Goal: Entertainment & Leisure: Browse casually

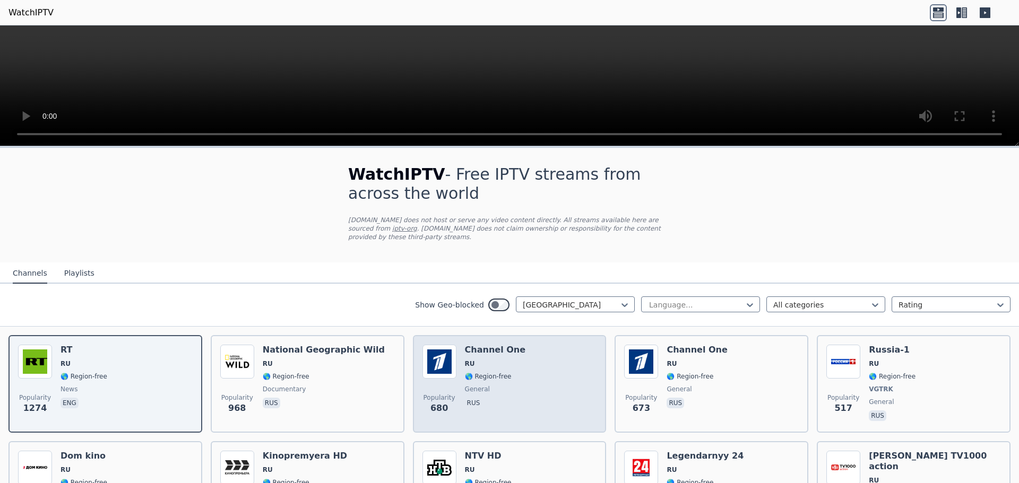
scroll to position [53, 0]
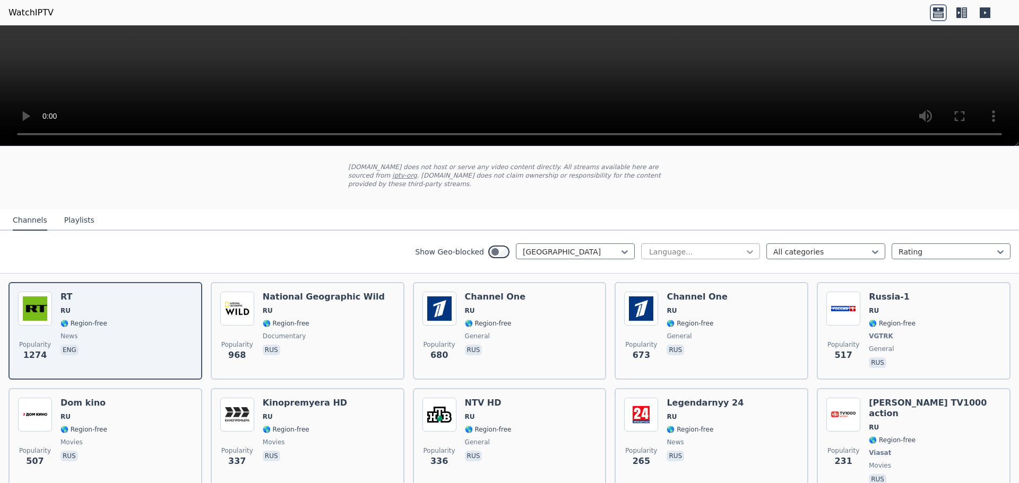
click at [745, 247] on icon at bounding box center [750, 252] width 11 height 11
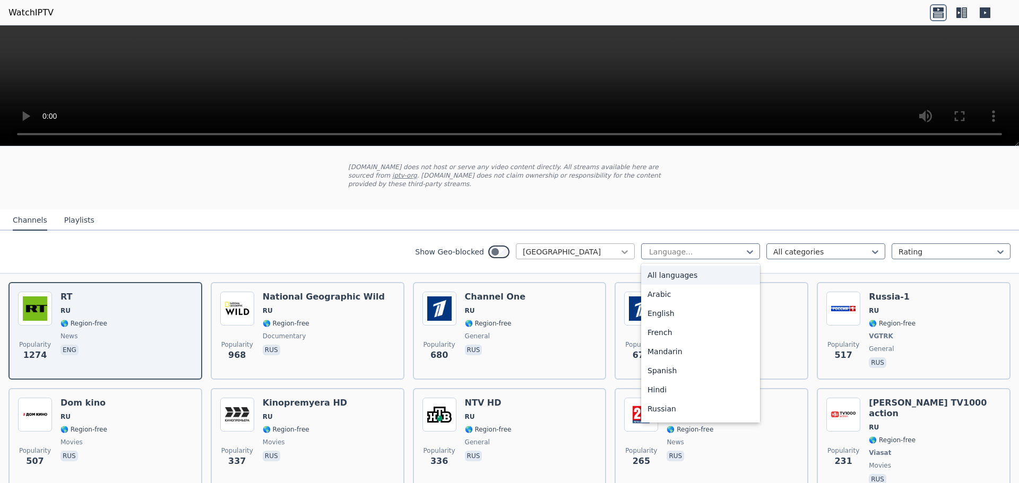
click at [619, 247] on icon at bounding box center [624, 252] width 11 height 11
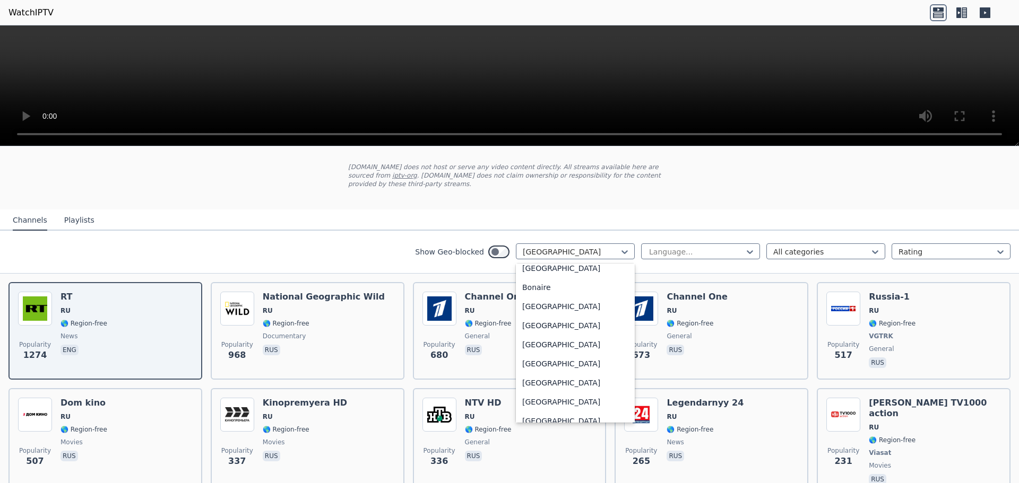
scroll to position [0, 0]
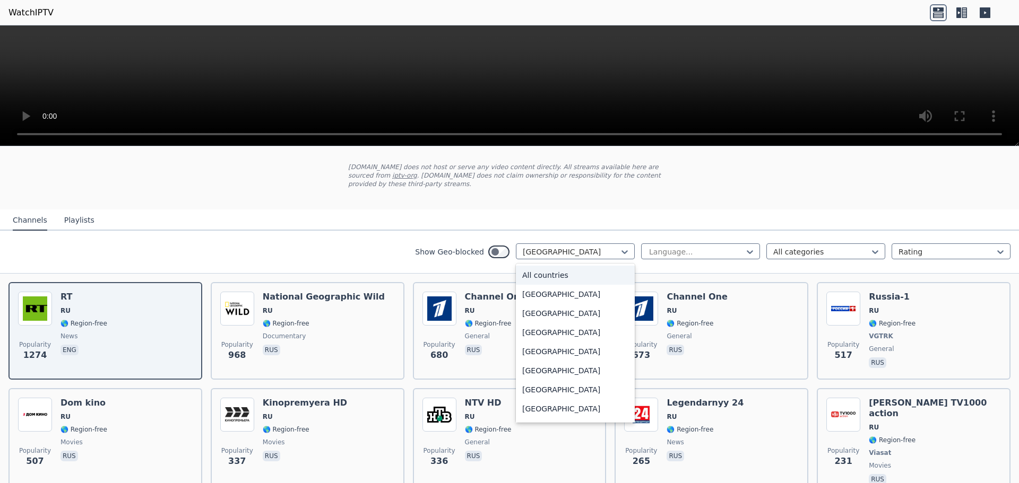
click at [552, 266] on div "All countries" at bounding box center [575, 275] width 119 height 19
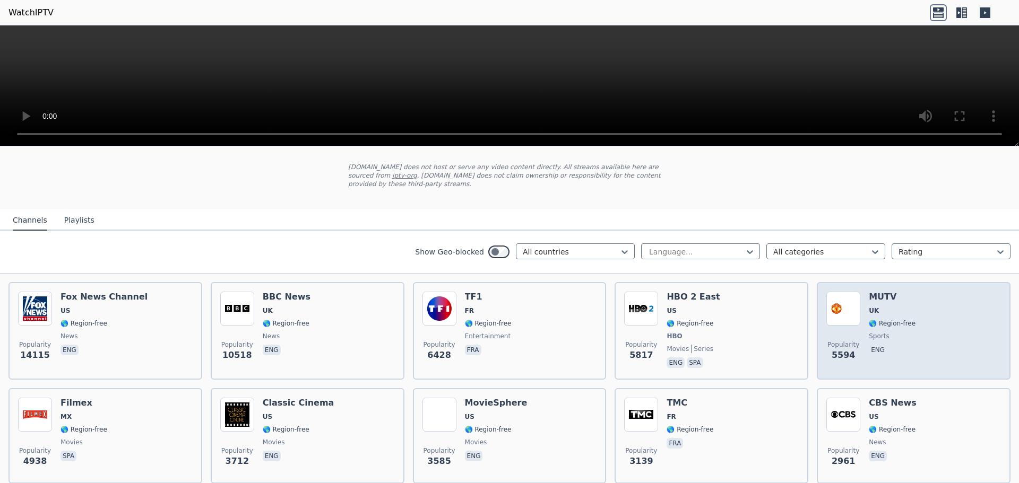
click at [907, 317] on div "Popularity 5594 MUTV [GEOGRAPHIC_DATA] 🌎 Region-free sports eng" at bounding box center [913, 331] width 175 height 79
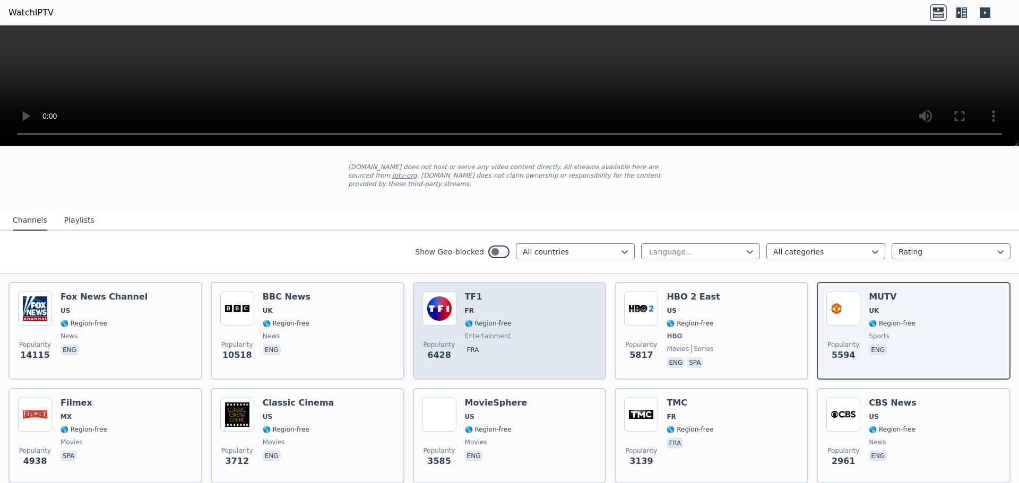
click at [519, 309] on div "Popularity 6428 TF1 FR 🌎 Region-free entertainment fra" at bounding box center [509, 331] width 175 height 79
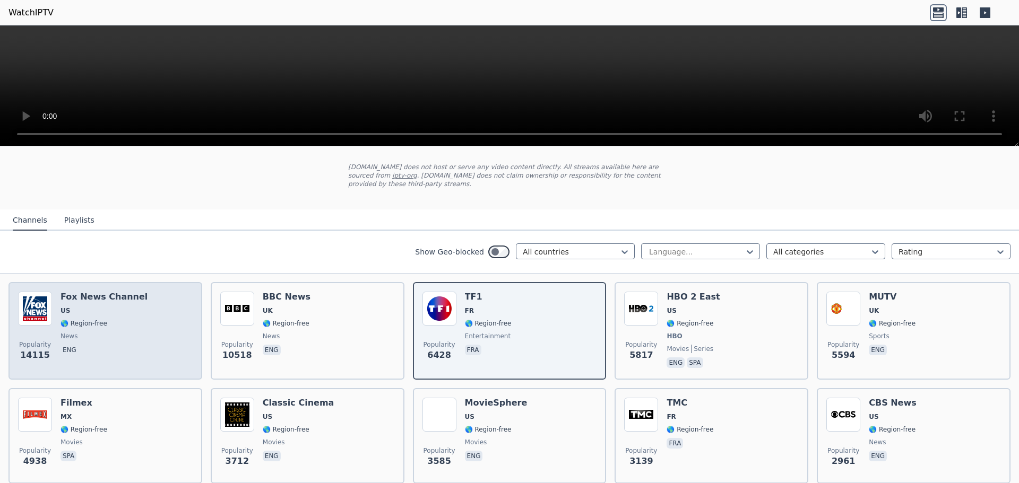
click at [102, 307] on span "US" at bounding box center [103, 311] width 87 height 8
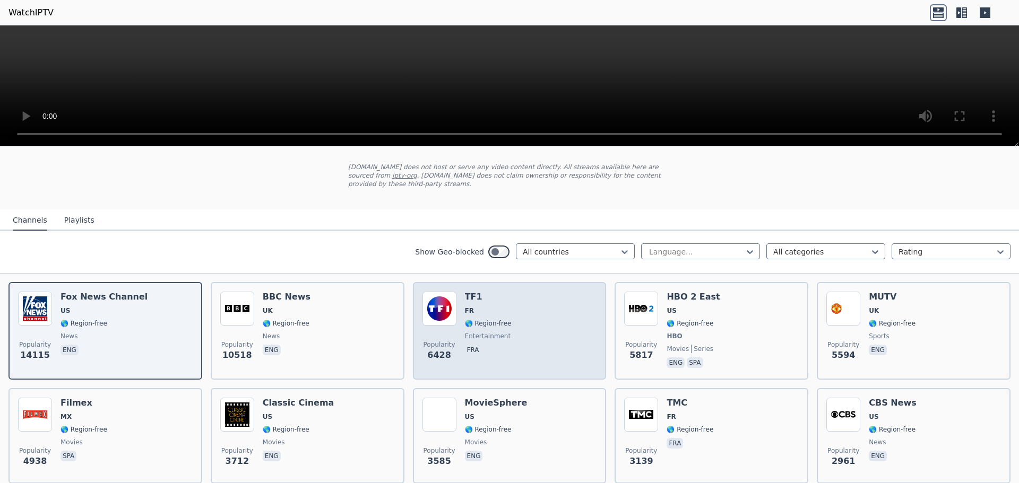
click at [490, 307] on span "FR" at bounding box center [488, 311] width 47 height 8
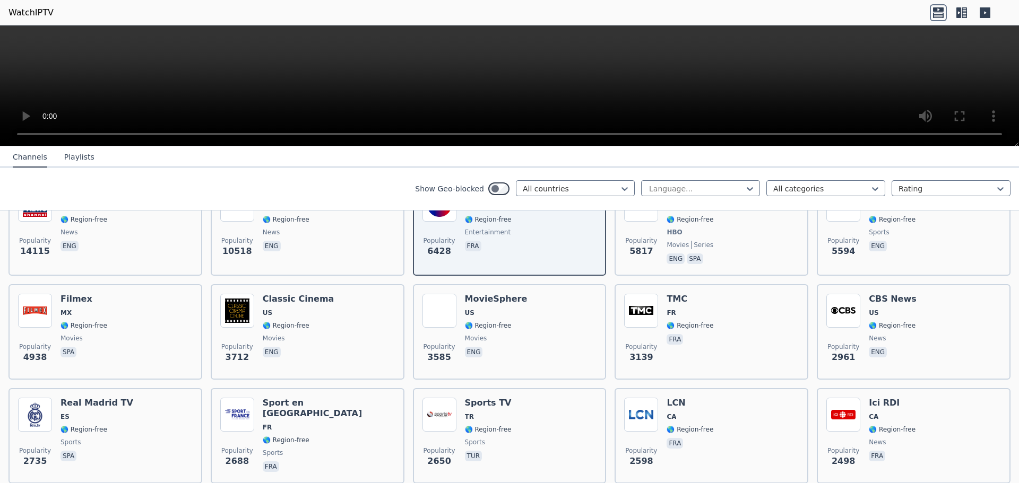
scroll to position [159, 0]
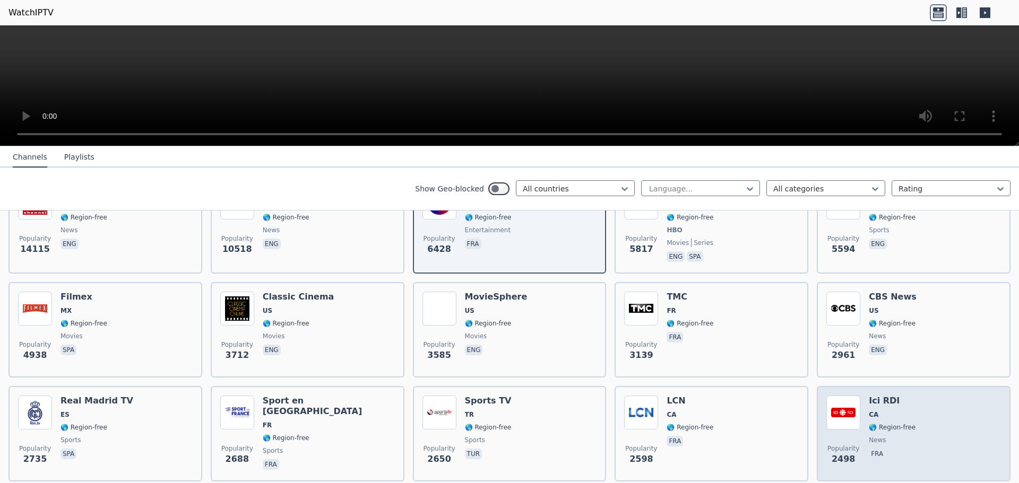
click at [873, 411] on span "CA" at bounding box center [892, 415] width 47 height 8
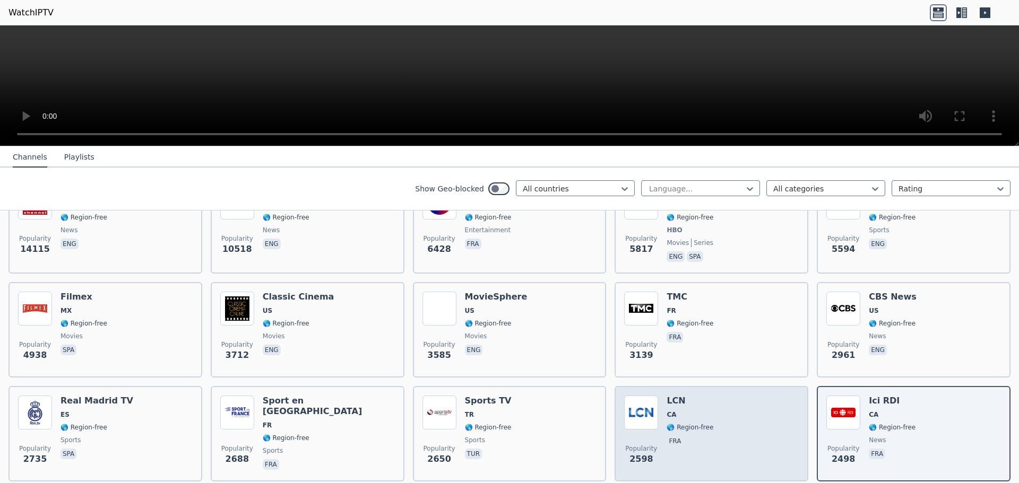
click at [731, 410] on div "Popularity 2598 LCN CA 🌎 Region-free fra" at bounding box center [711, 434] width 175 height 76
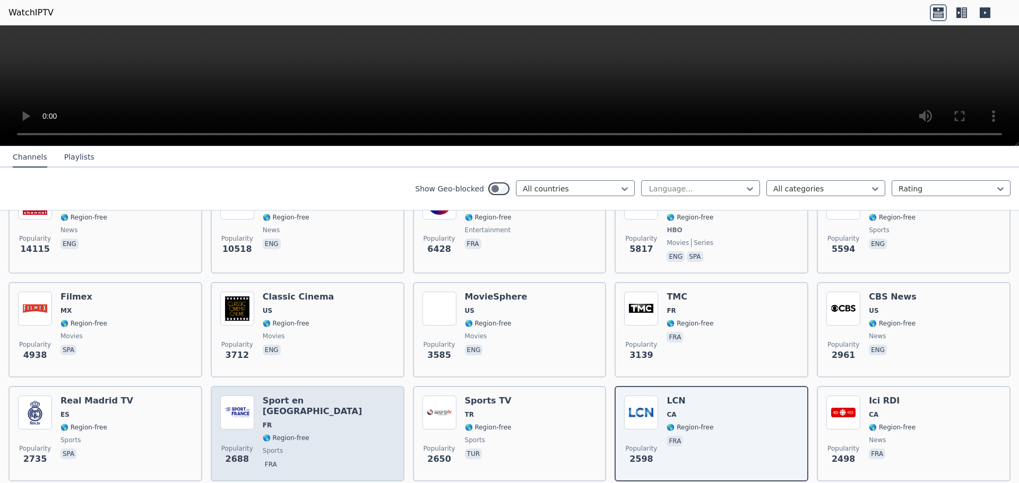
click at [264, 397] on h6 "Sport en [GEOGRAPHIC_DATA]" at bounding box center [329, 406] width 132 height 21
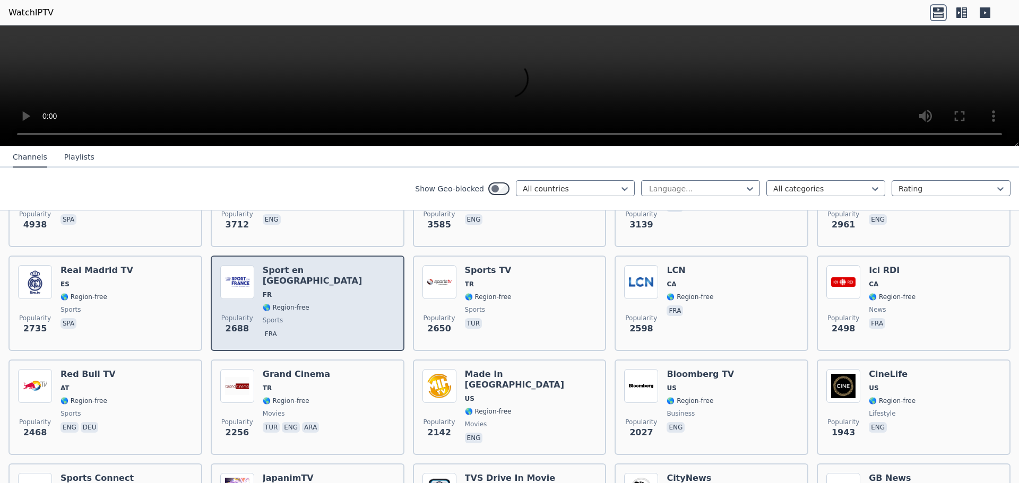
scroll to position [371, 0]
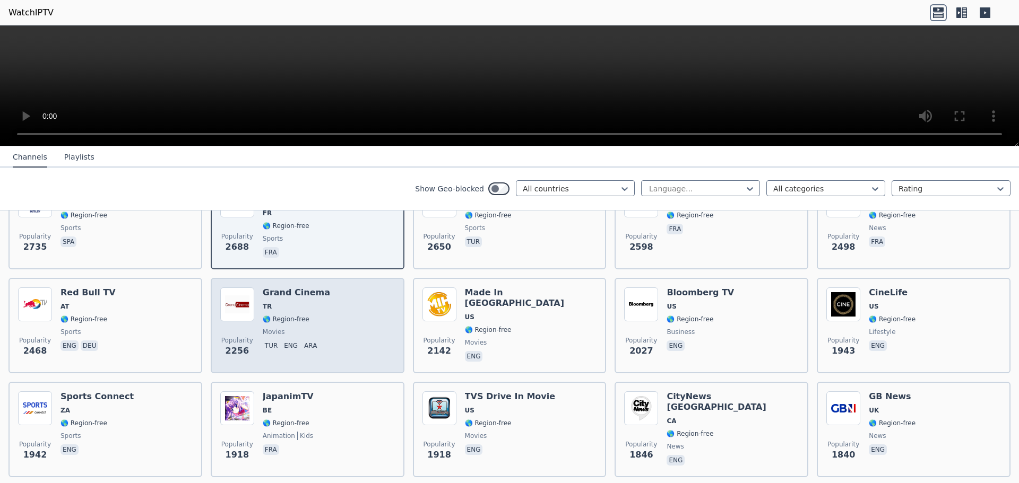
click at [288, 315] on span "🌎 Region-free" at bounding box center [286, 319] width 47 height 8
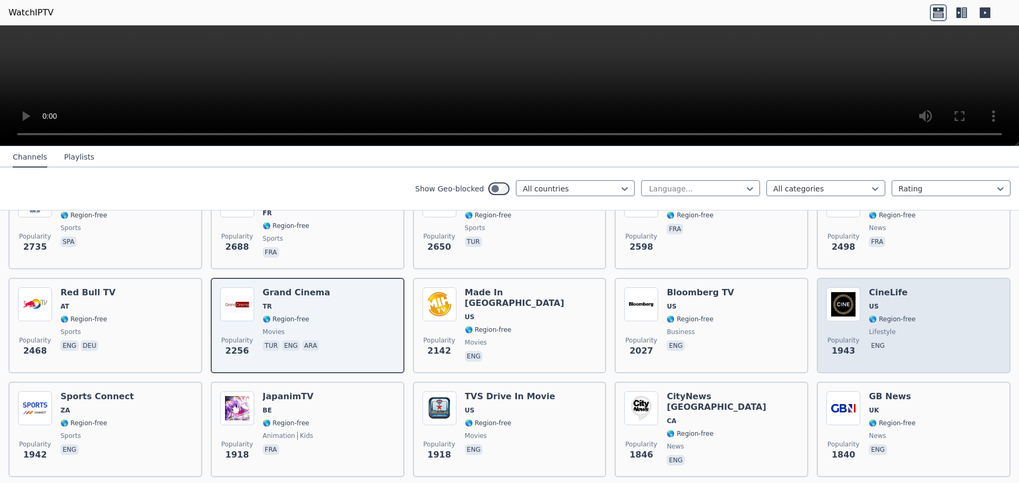
click at [904, 306] on div "Popularity 1943 CineLife [GEOGRAPHIC_DATA] 🌎 Region-free lifestyle eng" at bounding box center [913, 326] width 175 height 76
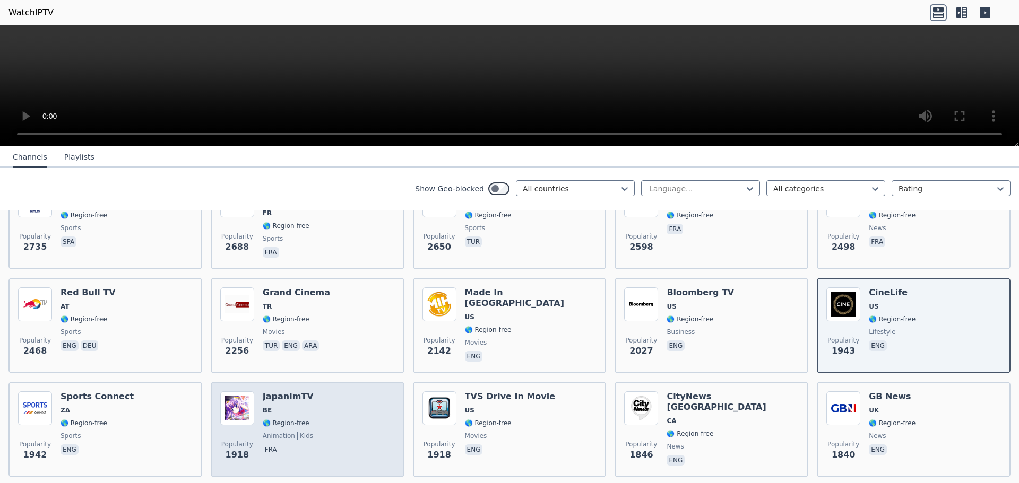
click at [315, 434] on div "Popularity 1918 JapanimTV BE 🌎 Region-free animation kids fra" at bounding box center [307, 430] width 175 height 76
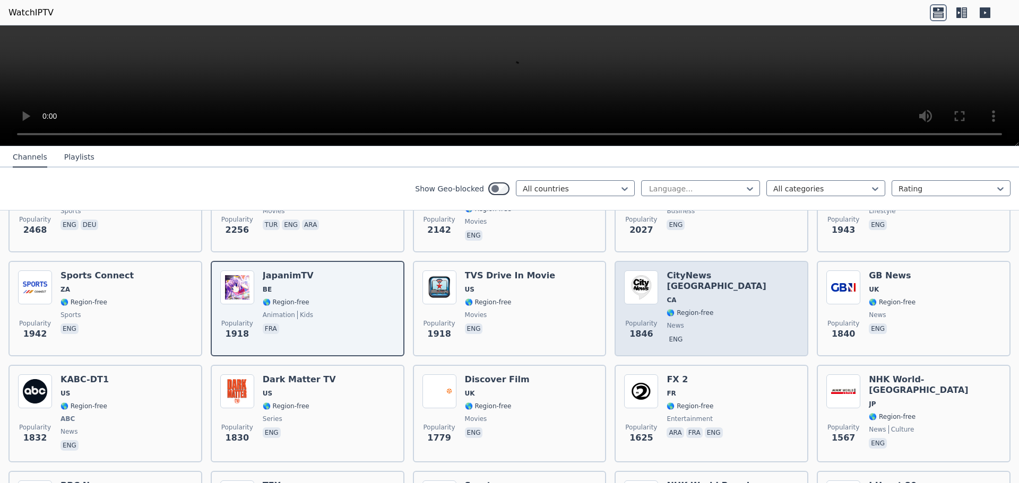
scroll to position [531, 0]
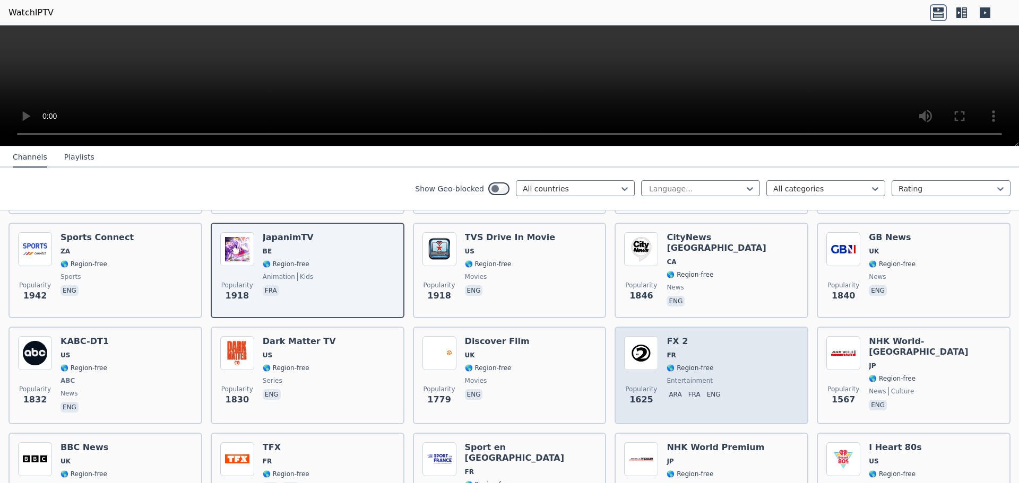
click at [726, 362] on div "Popularity 1625 FX 2 FR 🌎 Region-free entertainment ara fra eng" at bounding box center [711, 375] width 175 height 79
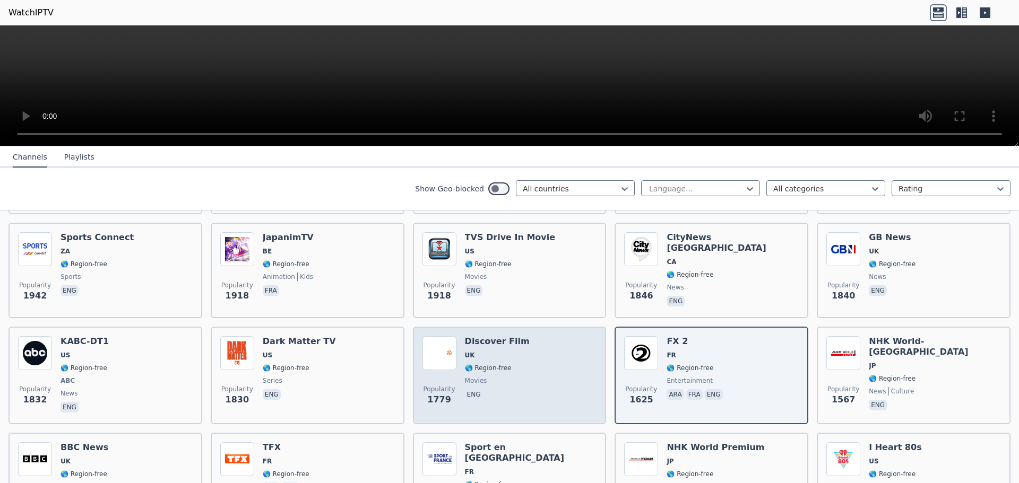
click at [517, 368] on div "Popularity 1779 Discover Film UK 🌎 Region-free movies eng" at bounding box center [509, 375] width 175 height 79
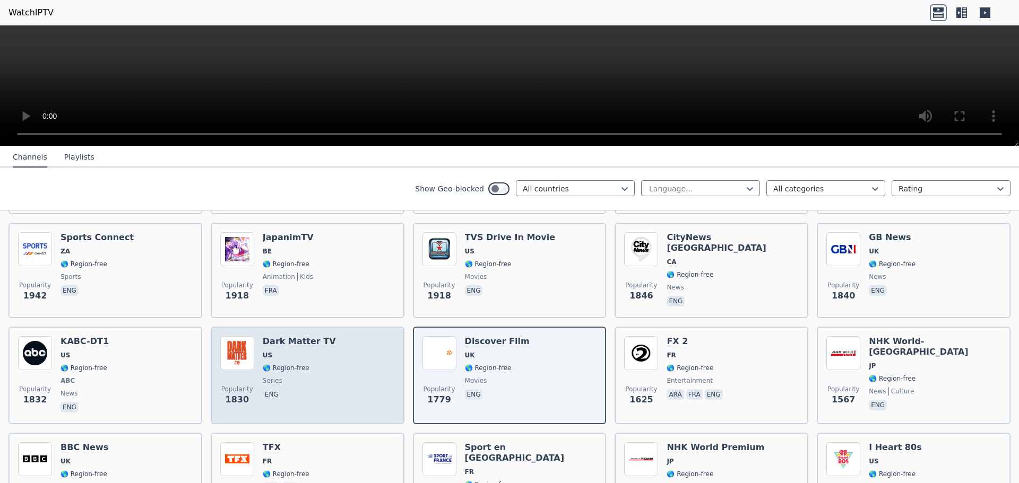
click at [362, 375] on div "Popularity 1830 Dark Matter TV US 🌎 Region-free series eng" at bounding box center [307, 375] width 175 height 79
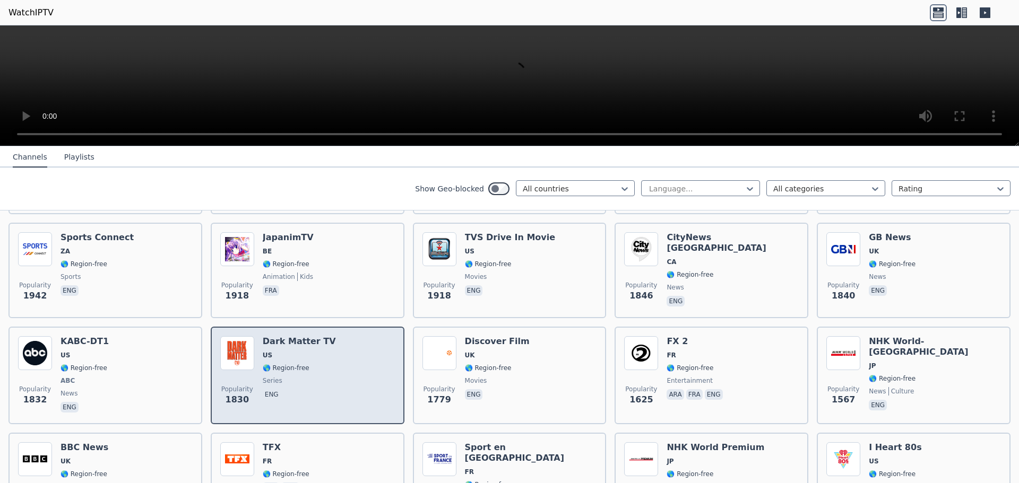
scroll to position [584, 0]
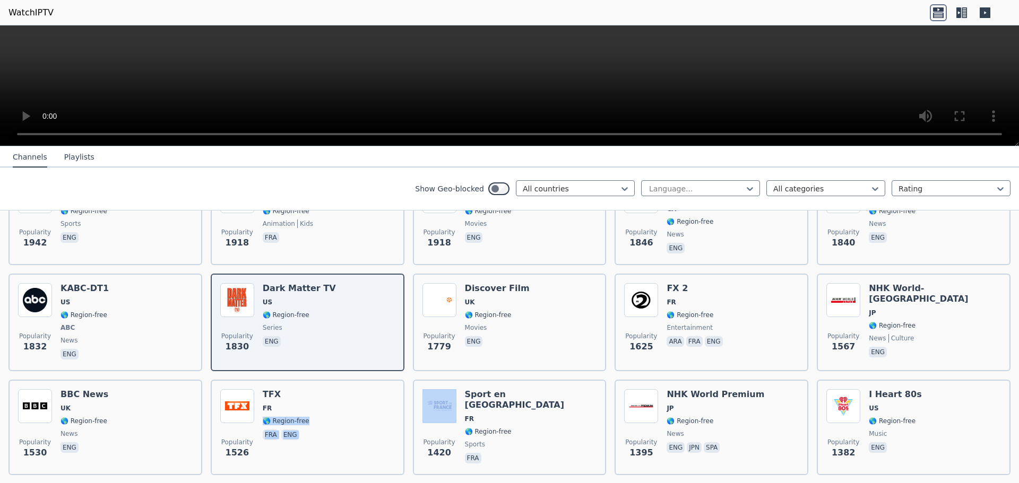
drag, startPoint x: 357, startPoint y: 403, endPoint x: 406, endPoint y: 368, distance: 60.8
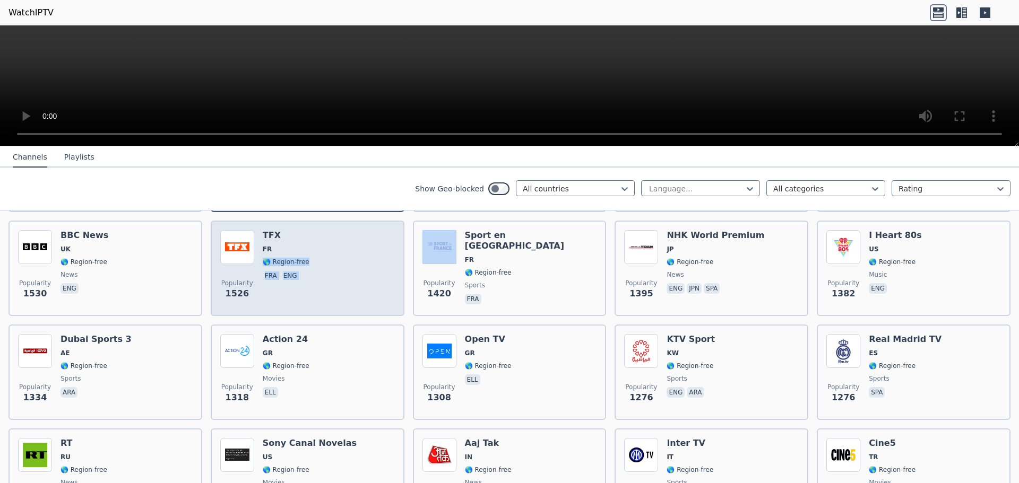
scroll to position [796, 0]
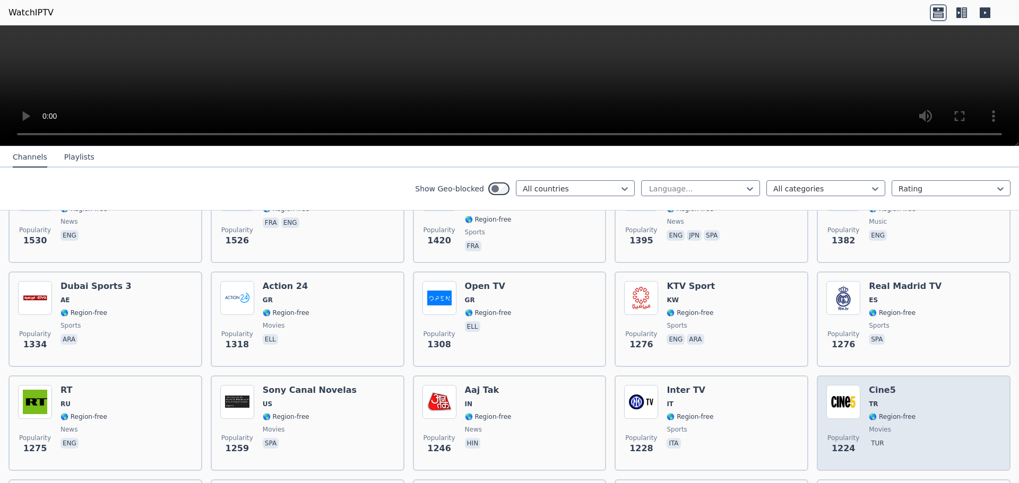
click at [934, 397] on div "Popularity 1224 Cine5 TR 🌎 Region-free movies tur" at bounding box center [913, 423] width 175 height 76
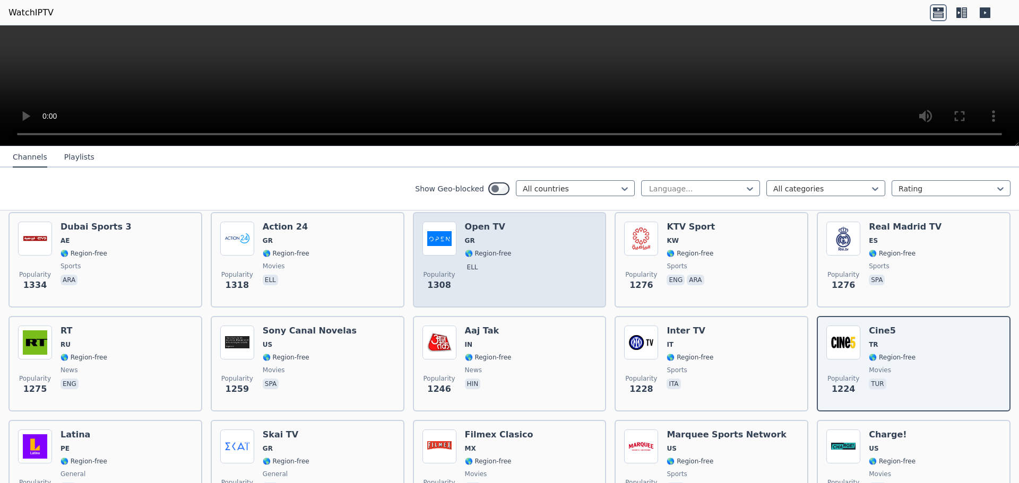
scroll to position [902, 0]
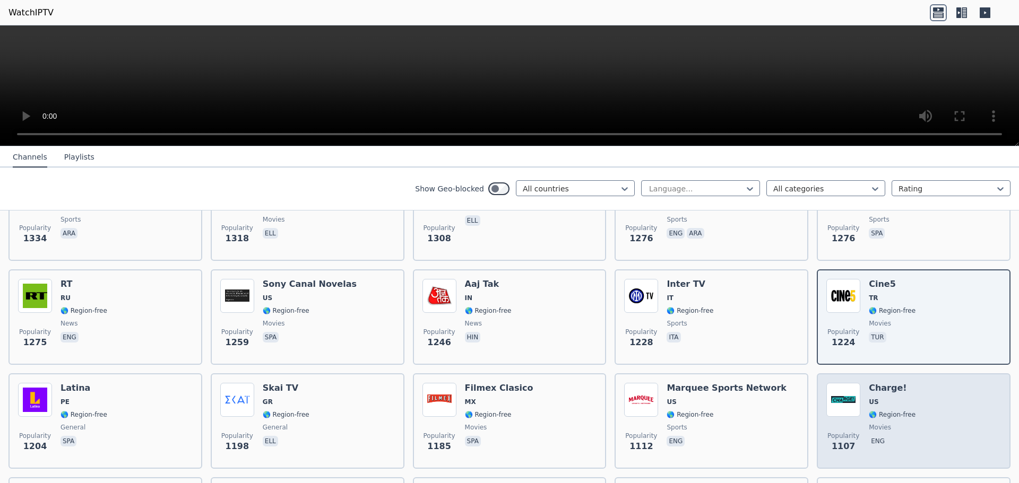
click at [918, 395] on div "Popularity 1107 Charge! US 🌎 Region-free movies eng" at bounding box center [913, 421] width 175 height 76
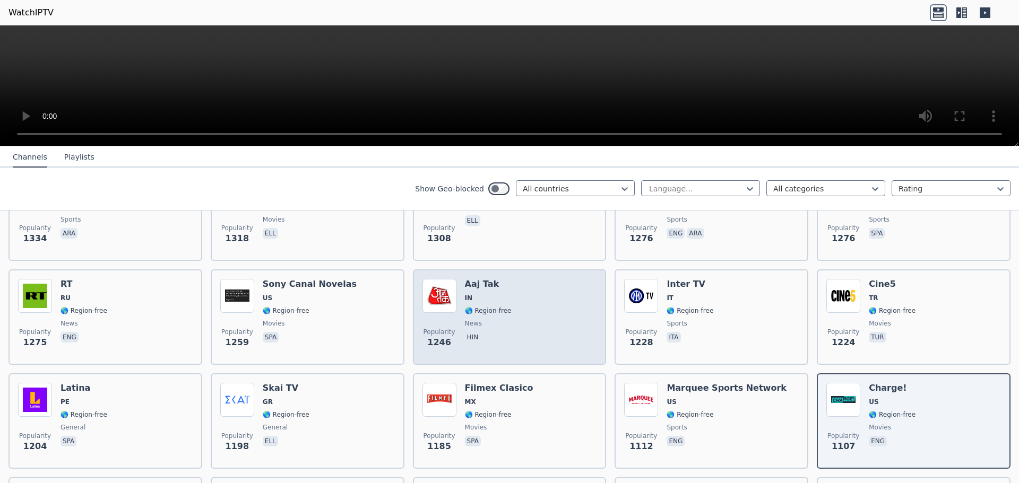
click at [565, 300] on div "Popularity 1246 Aaj Tak IN 🌎 Region-free news hin" at bounding box center [509, 317] width 175 height 76
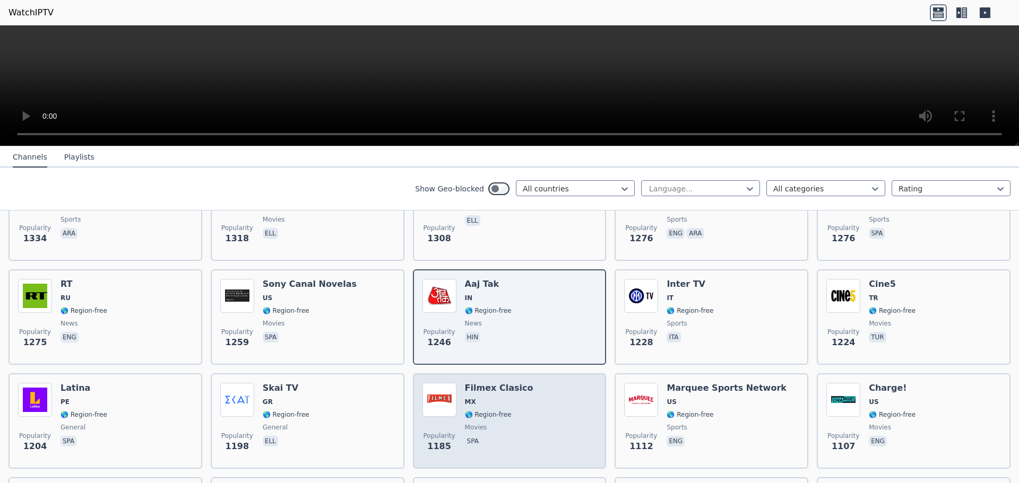
click at [566, 398] on div "Popularity 1185 Filmex Clasico MX 🌎 Region-free movies spa" at bounding box center [509, 421] width 175 height 76
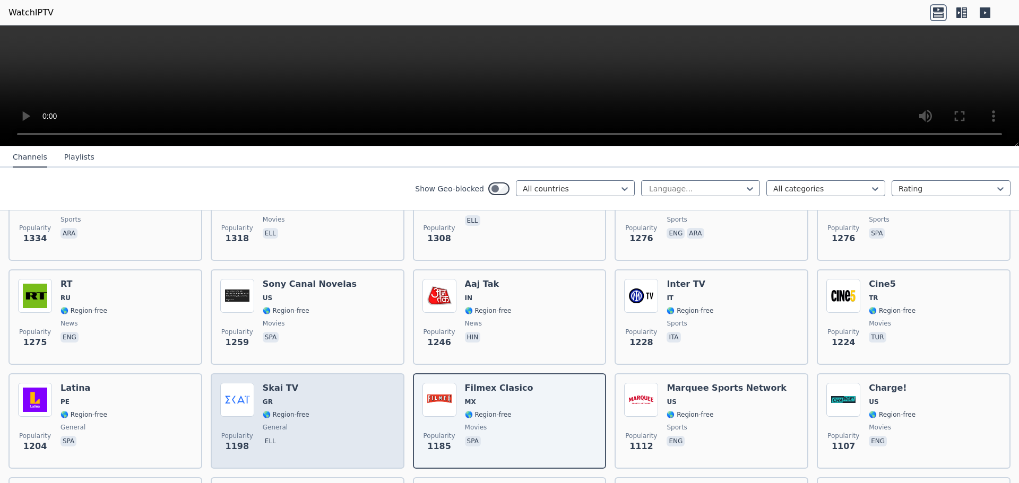
click at [350, 402] on div "Popularity 1198 Skai TV GR 🌎 Region-free general ell" at bounding box center [307, 421] width 175 height 76
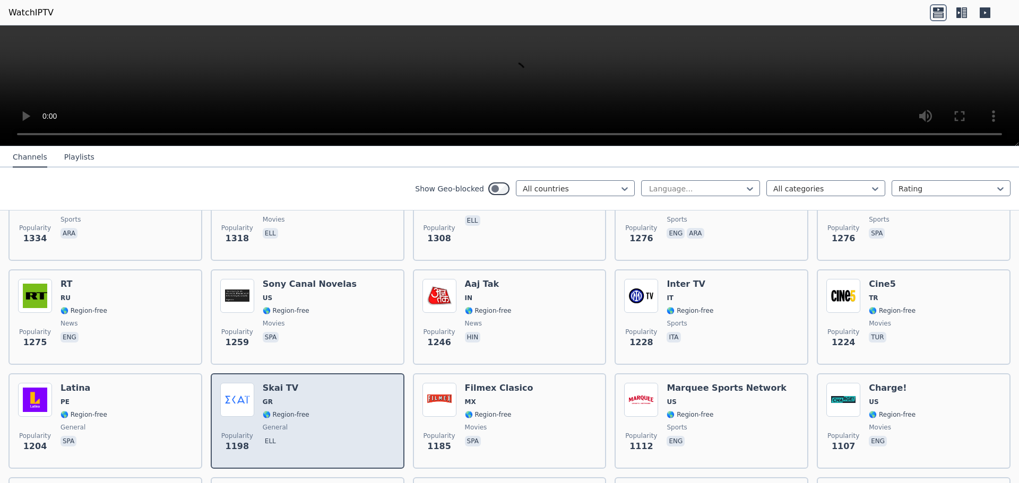
scroll to position [955, 0]
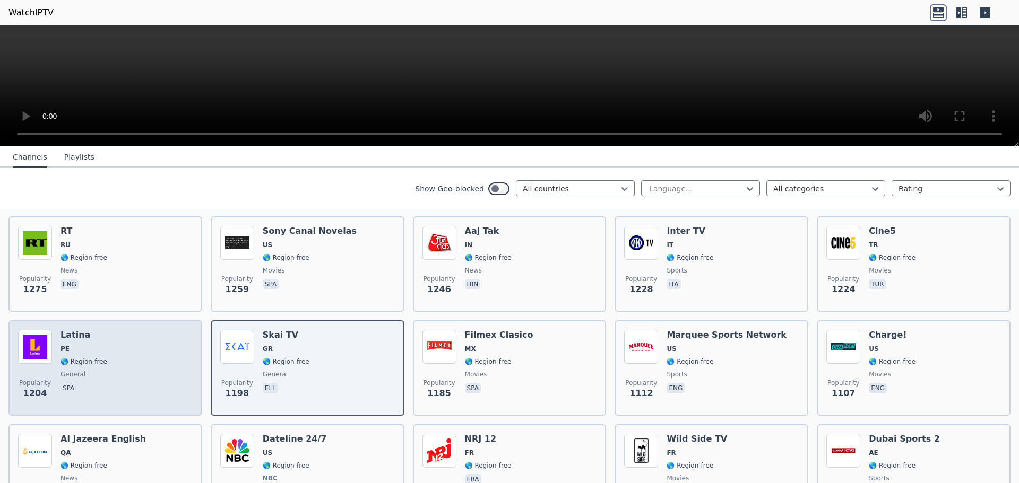
click at [123, 360] on div "Popularity 1204 Latina PE 🌎 Region-free general spa" at bounding box center [105, 368] width 175 height 76
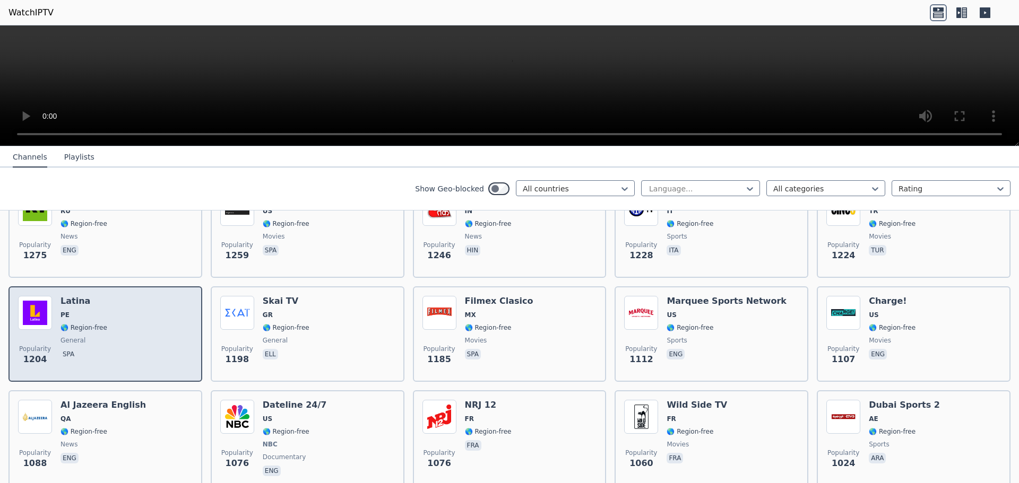
scroll to position [1008, 0]
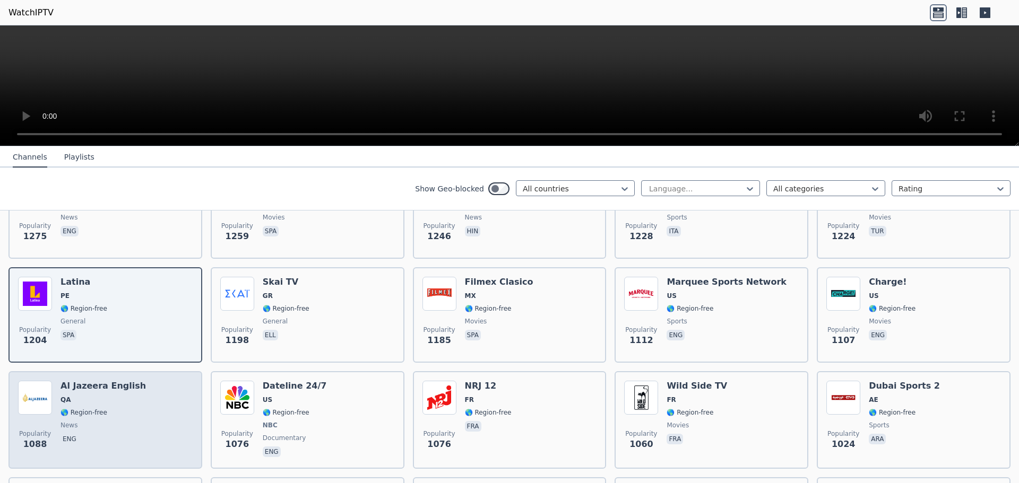
click at [120, 409] on div "Al Jazeera English QA 🌎 Region-free news eng" at bounding box center [102, 420] width 85 height 79
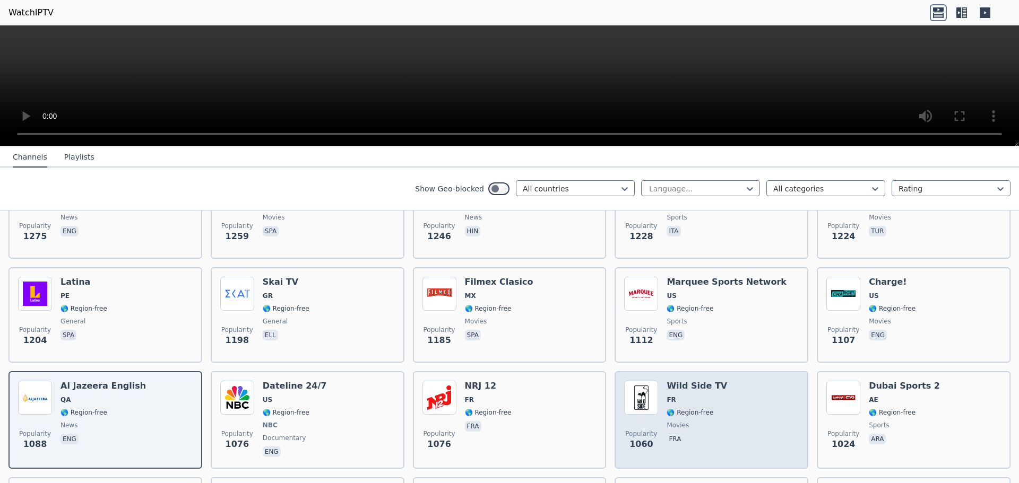
click at [742, 422] on div "Popularity 1060 Wild Side TV FR 🌎 Region-free movies fra" at bounding box center [711, 420] width 175 height 79
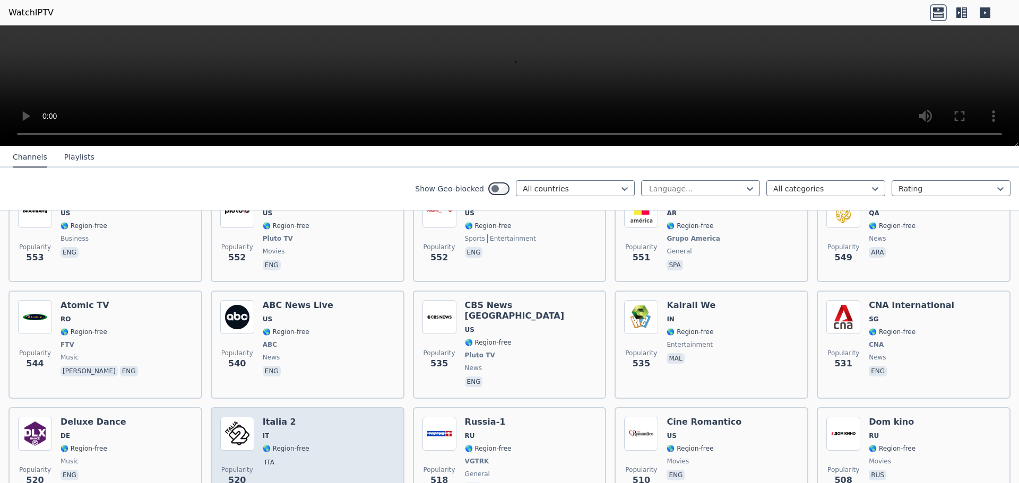
scroll to position [2812, 0]
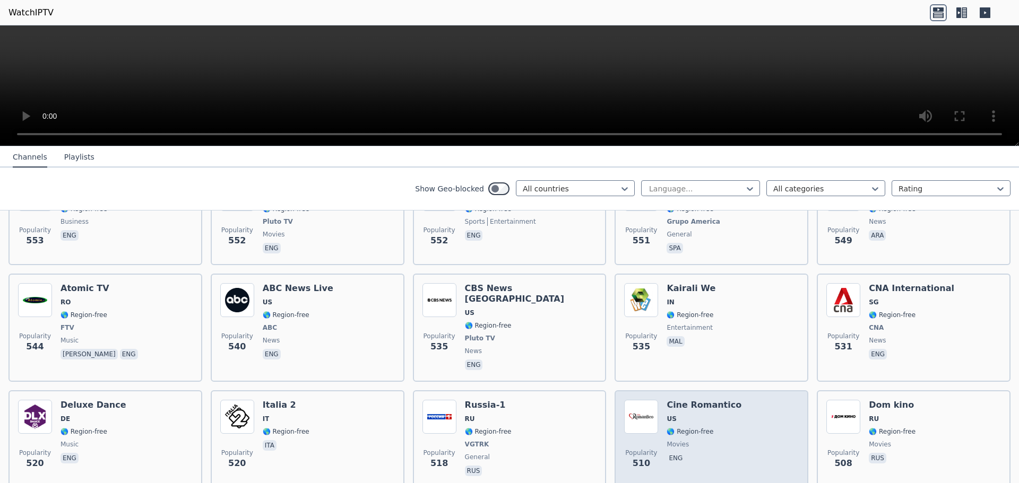
click at [748, 405] on div "Popularity 510 Cine Romantico US 🌎 Region-free movies eng" at bounding box center [711, 439] width 175 height 79
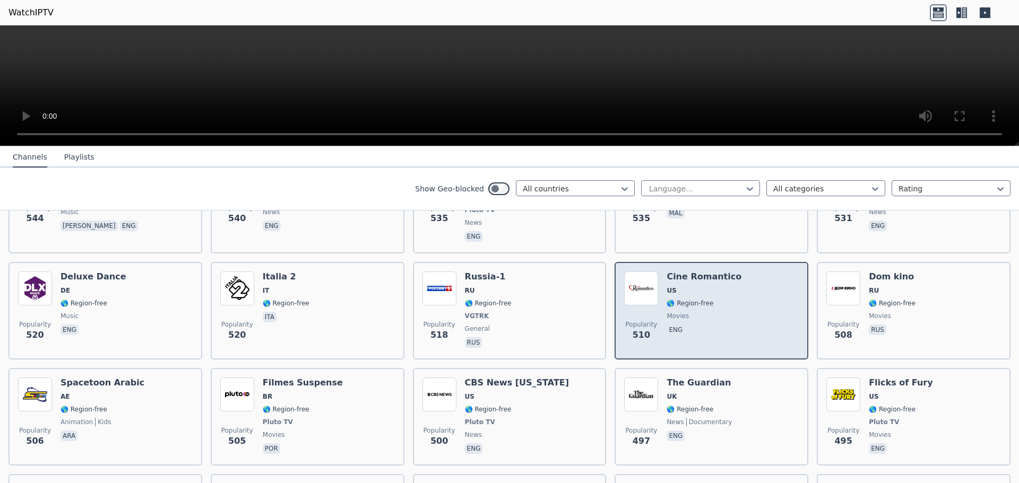
scroll to position [2972, 0]
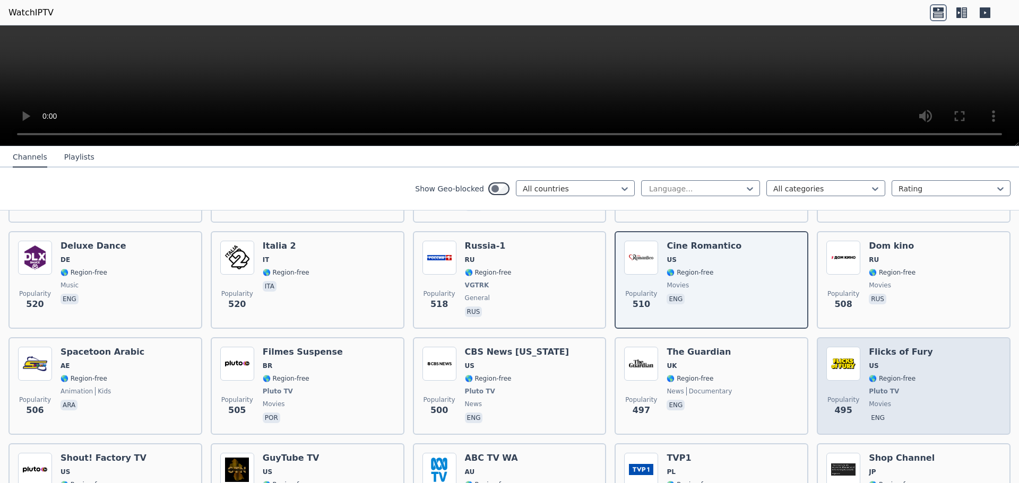
click at [869, 387] on span "Pluto TV" at bounding box center [884, 391] width 30 height 8
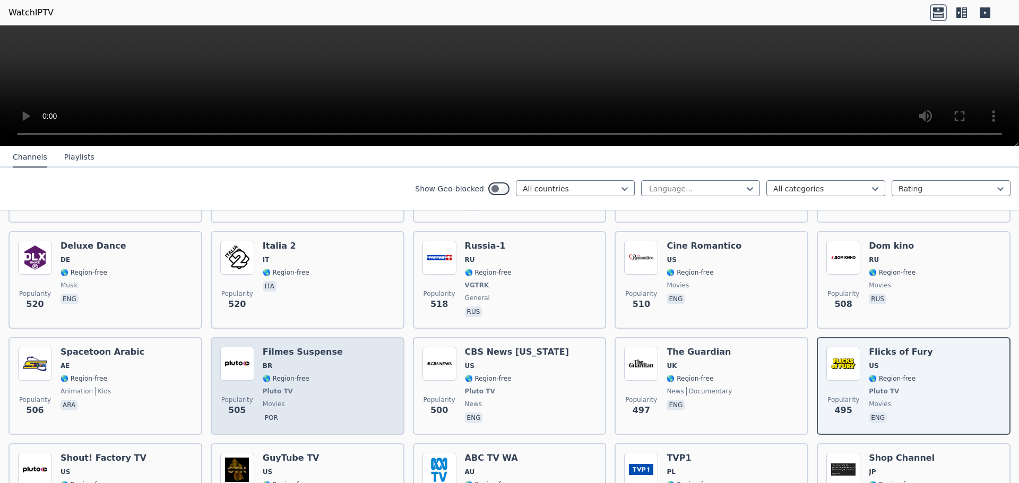
click at [343, 352] on div "Popularity 505 Filmes Suspense BR 🌎 Region-free Pluto TV movies por" at bounding box center [307, 386] width 175 height 79
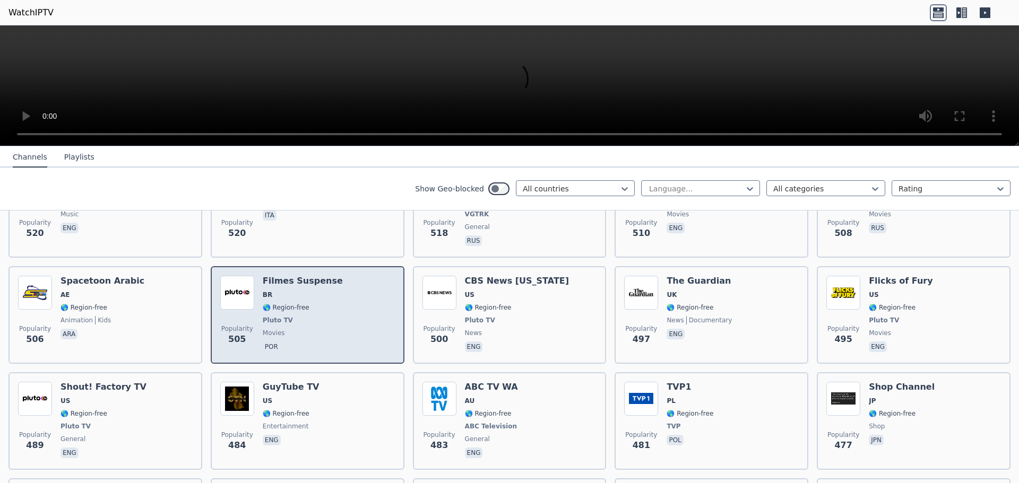
scroll to position [3078, 0]
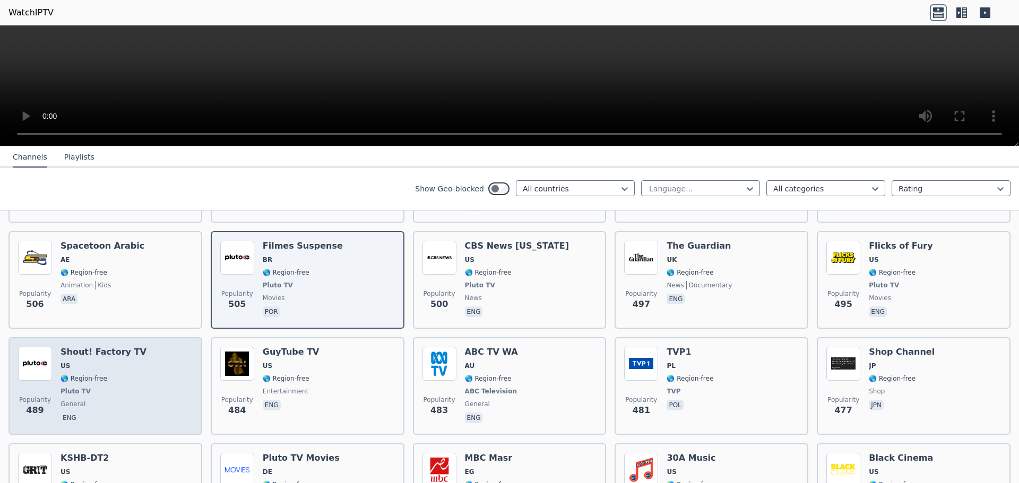
click at [109, 375] on span "🌎 Region-free" at bounding box center [103, 379] width 86 height 8
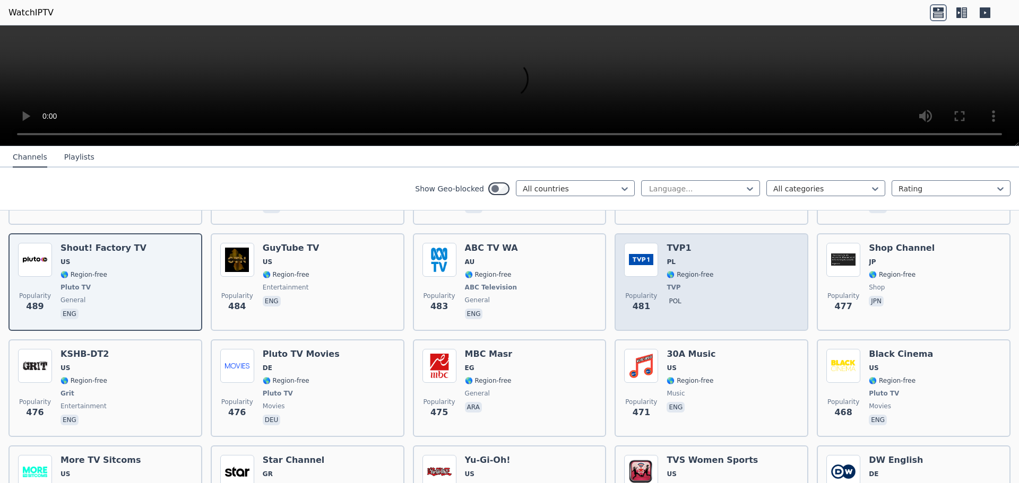
scroll to position [3184, 0]
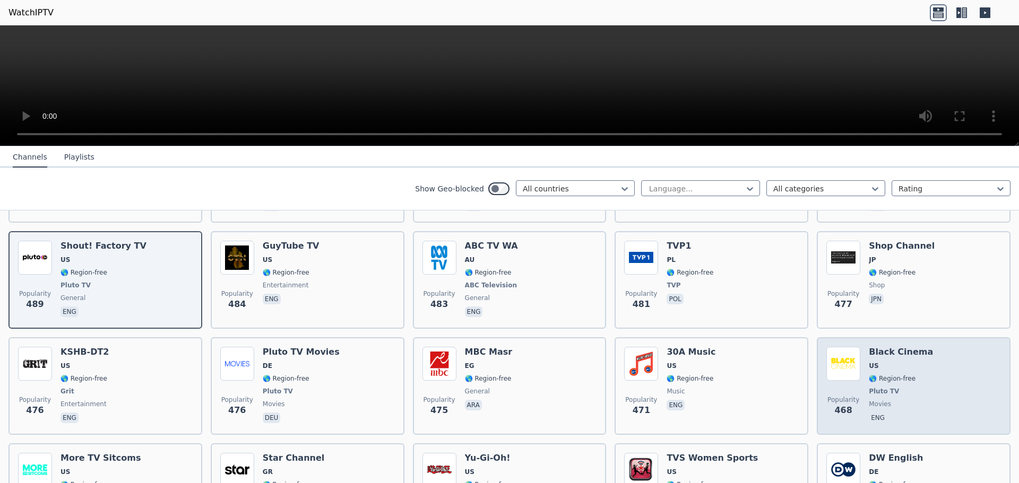
click at [898, 362] on span "US" at bounding box center [901, 366] width 64 height 8
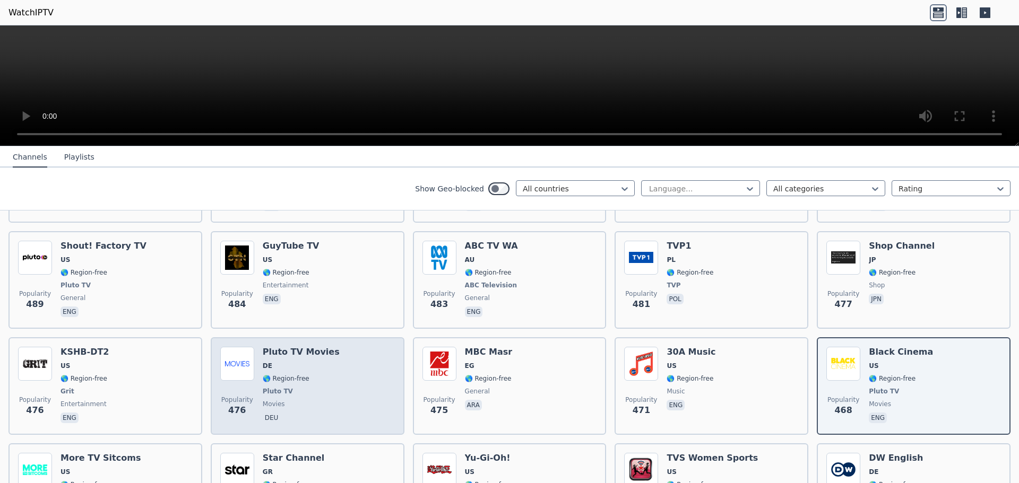
click at [302, 375] on span "🌎 Region-free" at bounding box center [286, 379] width 47 height 8
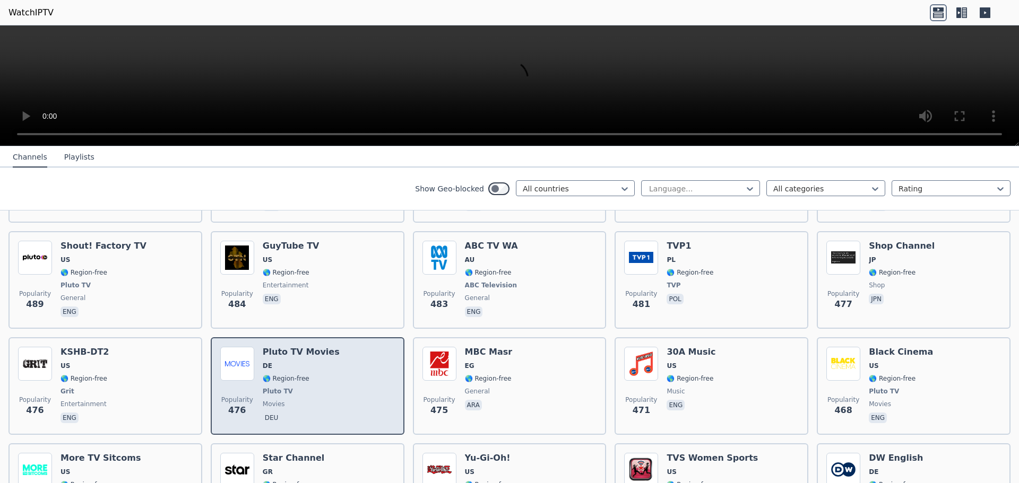
scroll to position [3290, 0]
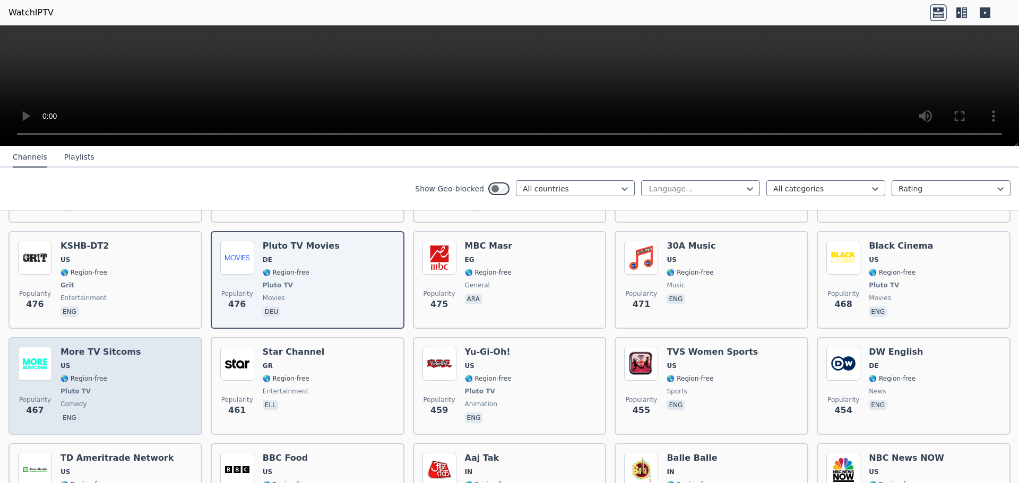
click at [90, 362] on span "US" at bounding box center [100, 366] width 80 height 8
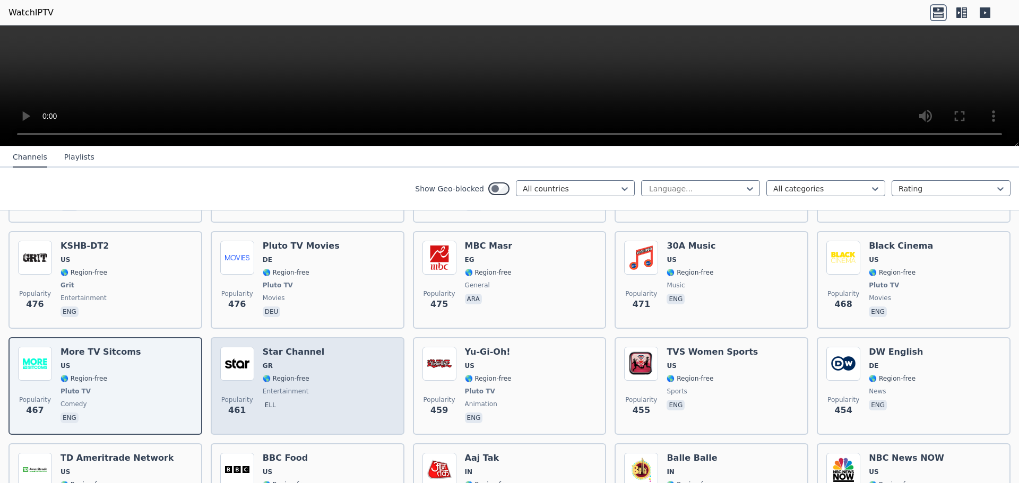
click at [317, 347] on div "Popularity 461 Star Channel GR 🌎 Region-free entertainment ell" at bounding box center [307, 386] width 175 height 79
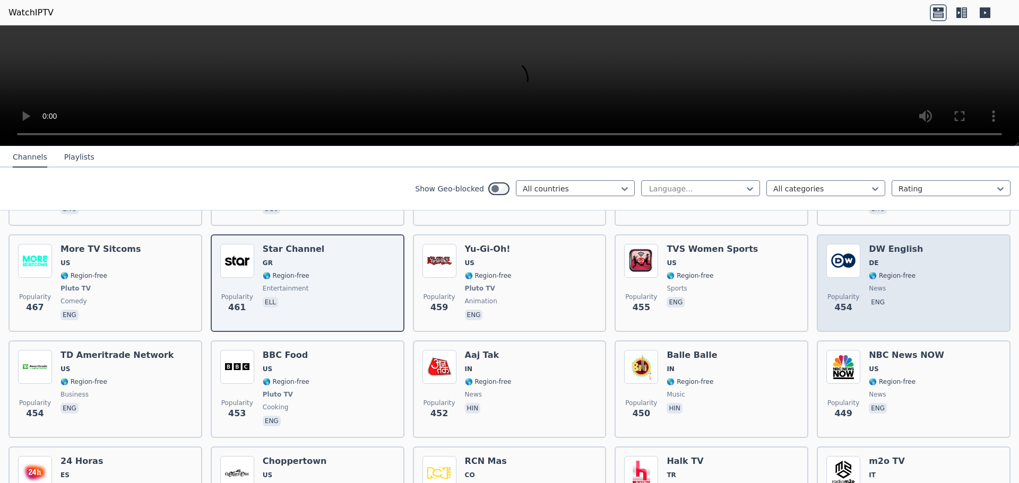
scroll to position [3502, 0]
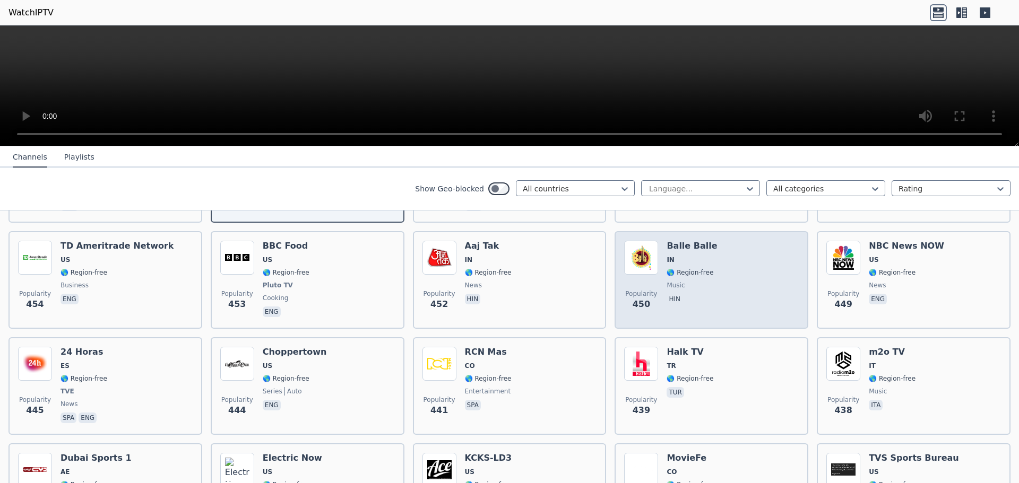
click at [731, 274] on div "Popularity 450 Balle Balle IN 🌎 Region-free music hin" at bounding box center [711, 280] width 175 height 79
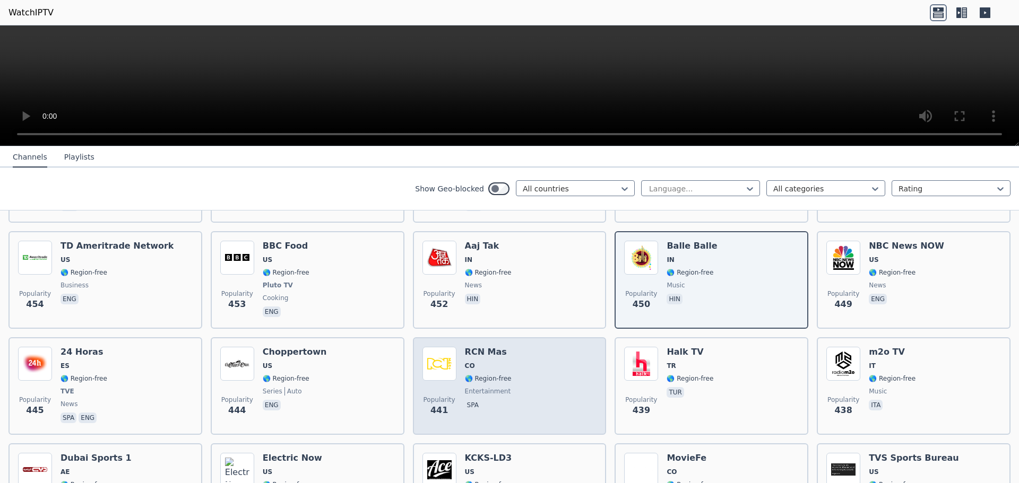
click at [547, 359] on div "Popularity 441 RCN Mas CO 🌎 Region-free entertainment spa" at bounding box center [509, 386] width 175 height 79
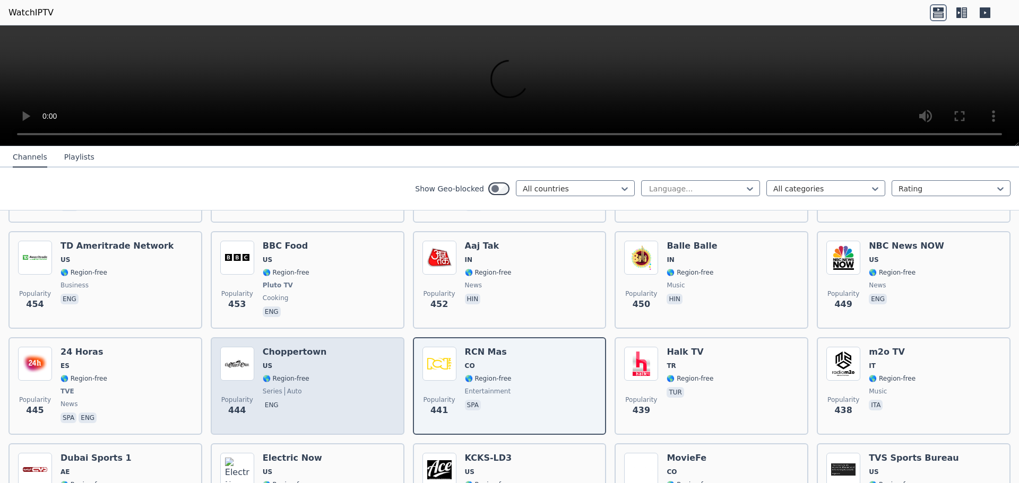
scroll to position [3662, 0]
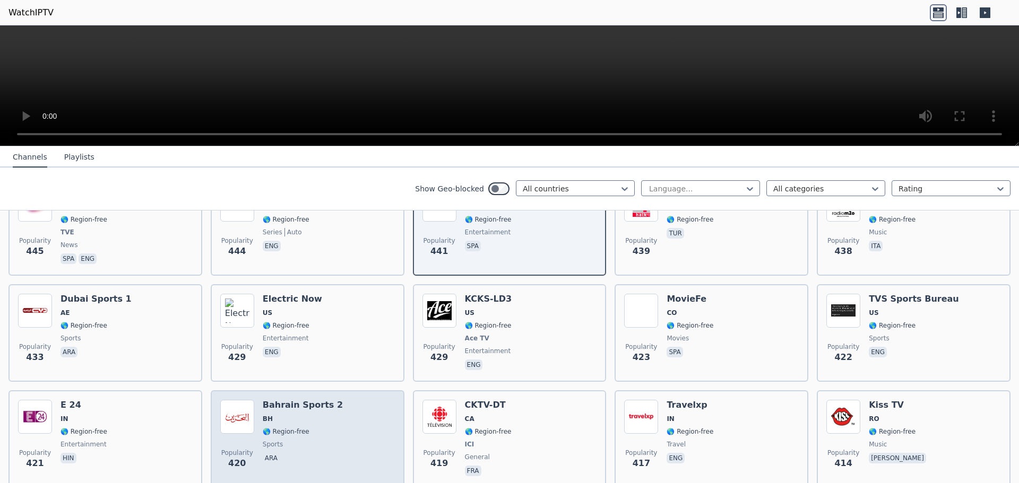
click at [313, 428] on span "🌎 Region-free" at bounding box center [303, 432] width 80 height 8
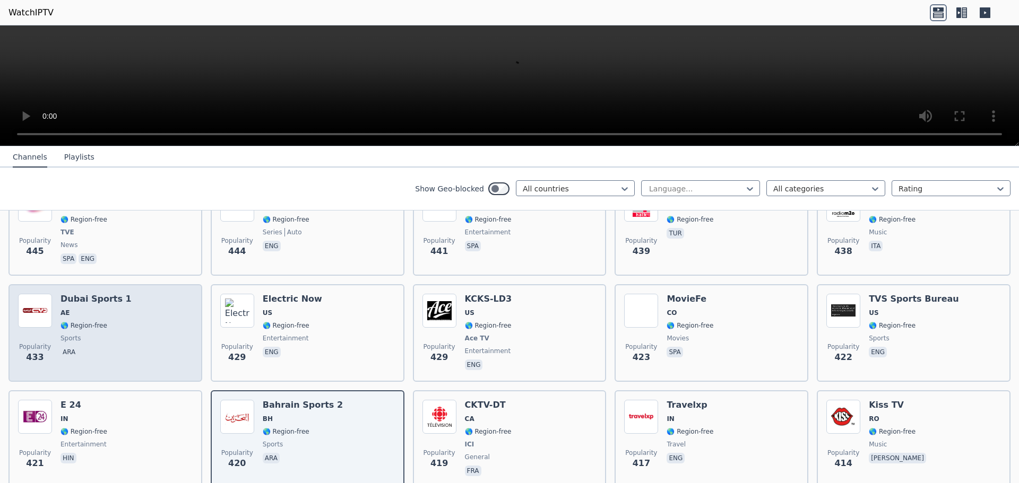
scroll to position [3927, 0]
